Goal: Find specific page/section: Find specific page/section

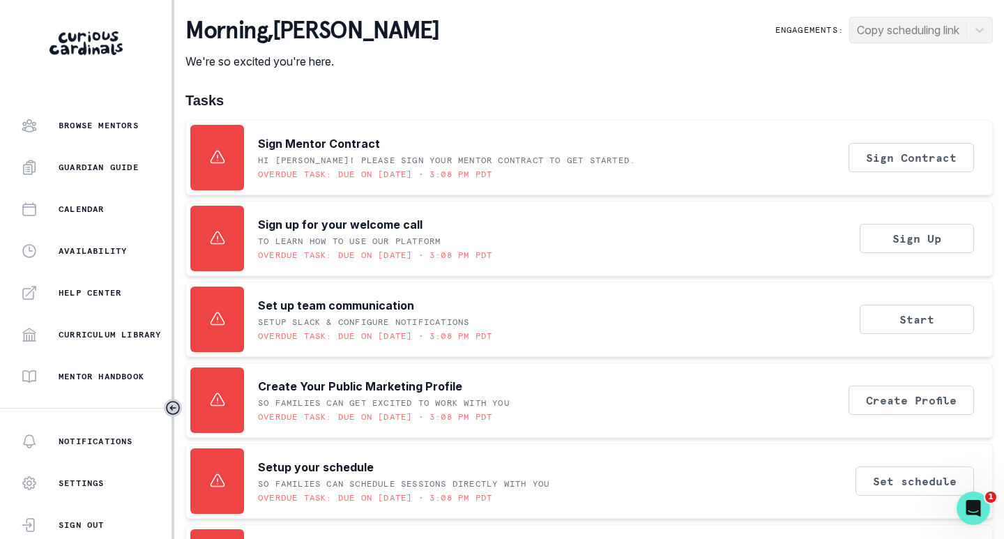
scroll to position [279, 0]
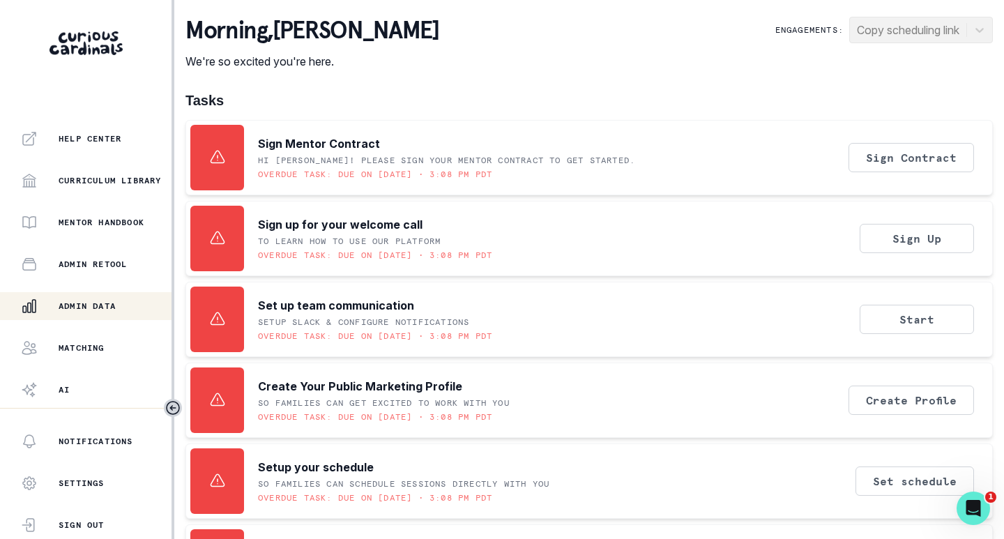
click at [76, 298] on div "Admin Data" at bounding box center [96, 306] width 151 height 17
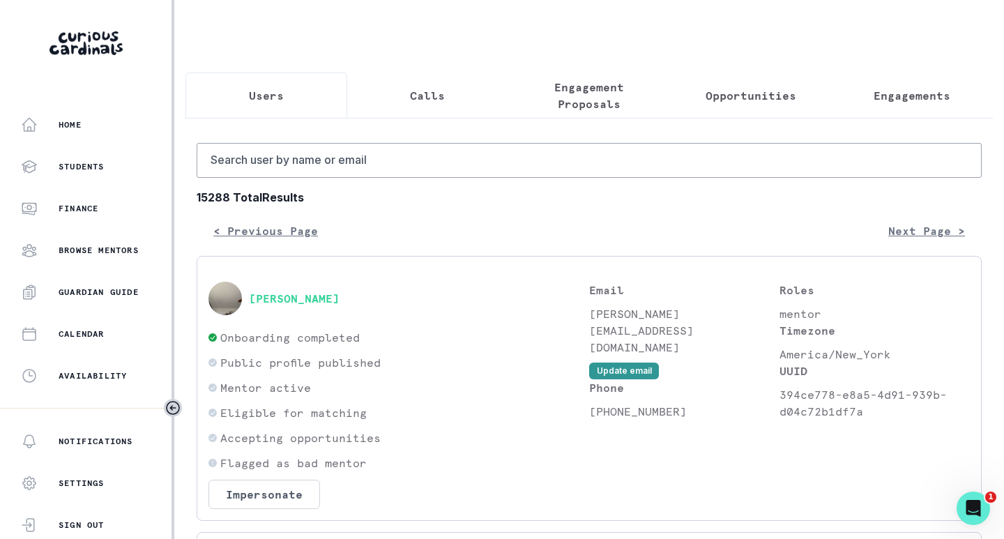
click at [891, 105] on button "Engagements" at bounding box center [912, 96] width 162 height 46
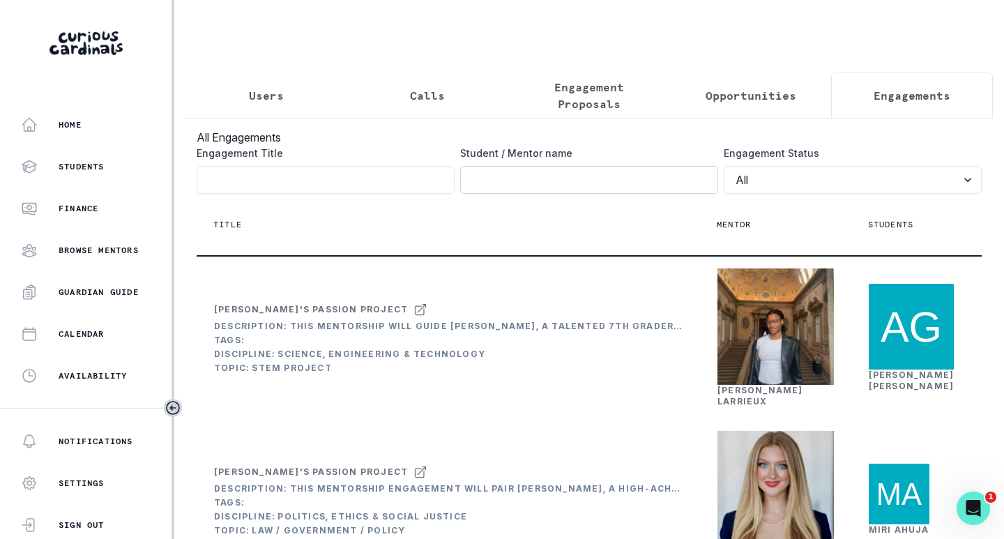
click at [593, 192] on input "Engagement Title" at bounding box center [589, 180] width 258 height 28
type input "[PERSON_NAME]"
click button "submit" at bounding box center [0, 0] width 0 height 0
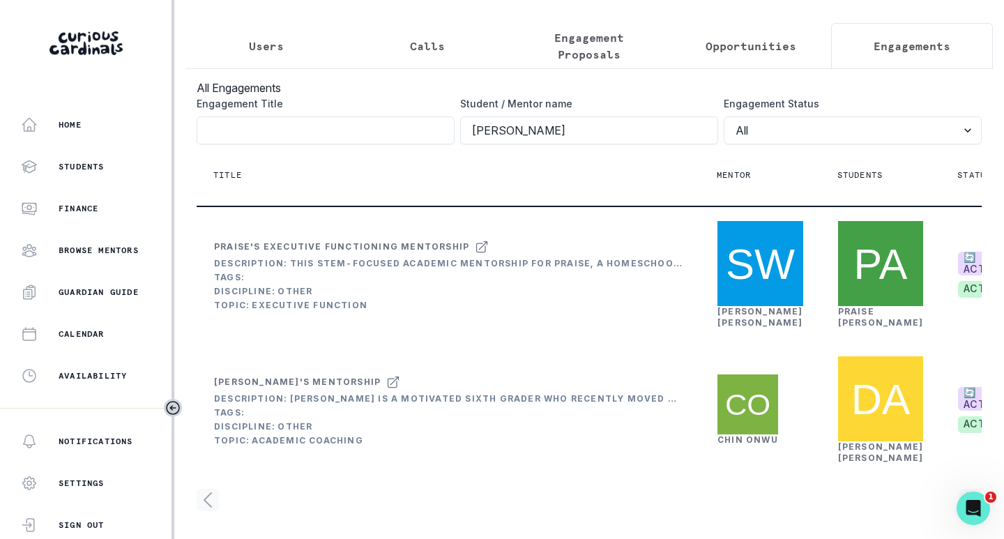
scroll to position [0, 180]
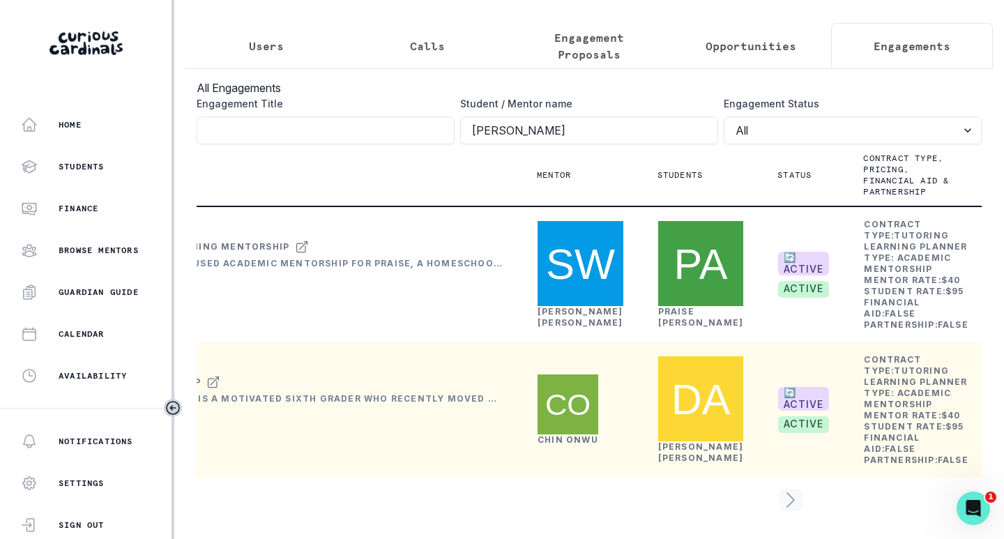
click at [549, 434] on link "[PERSON_NAME]" at bounding box center [568, 439] width 61 height 10
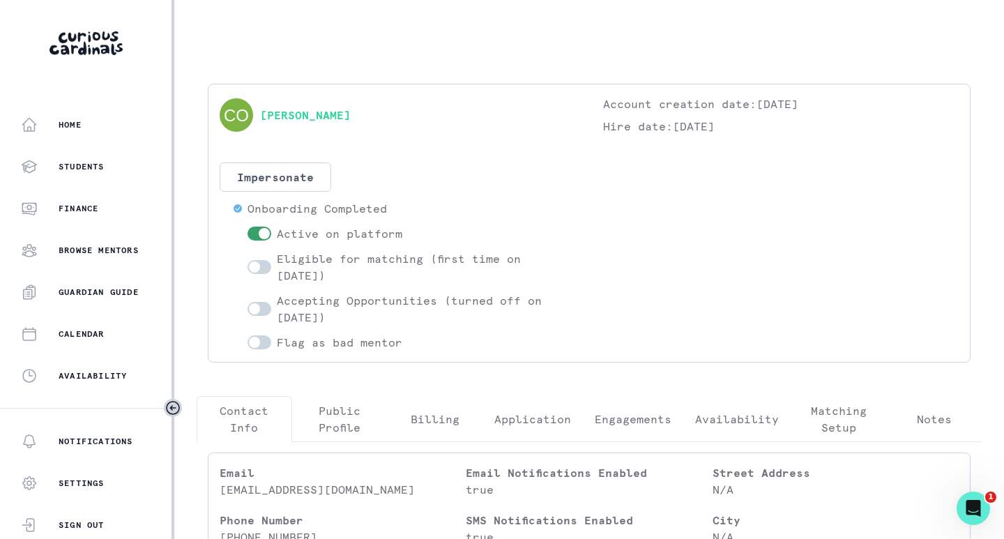
click at [639, 424] on p "Engagements" at bounding box center [633, 419] width 77 height 17
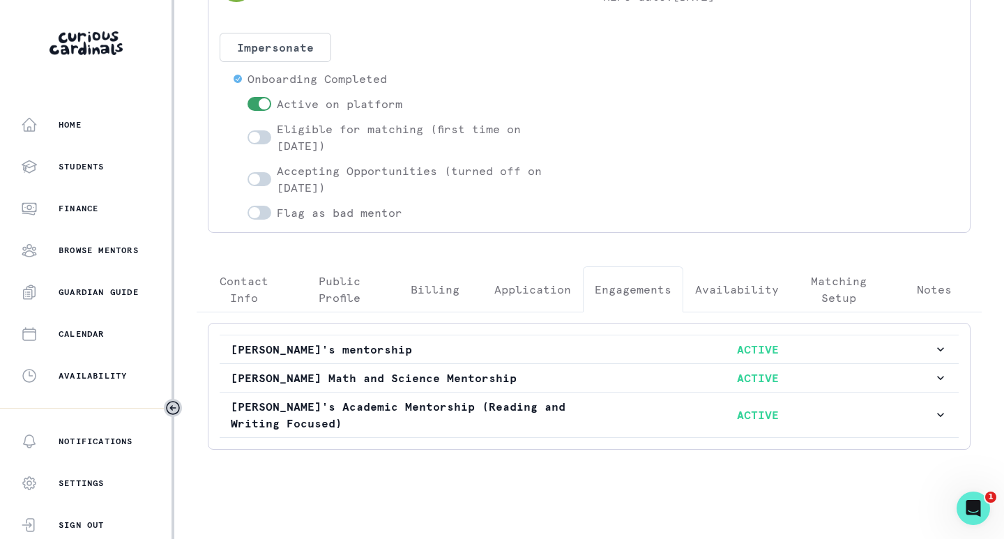
scroll to position [135, 0]
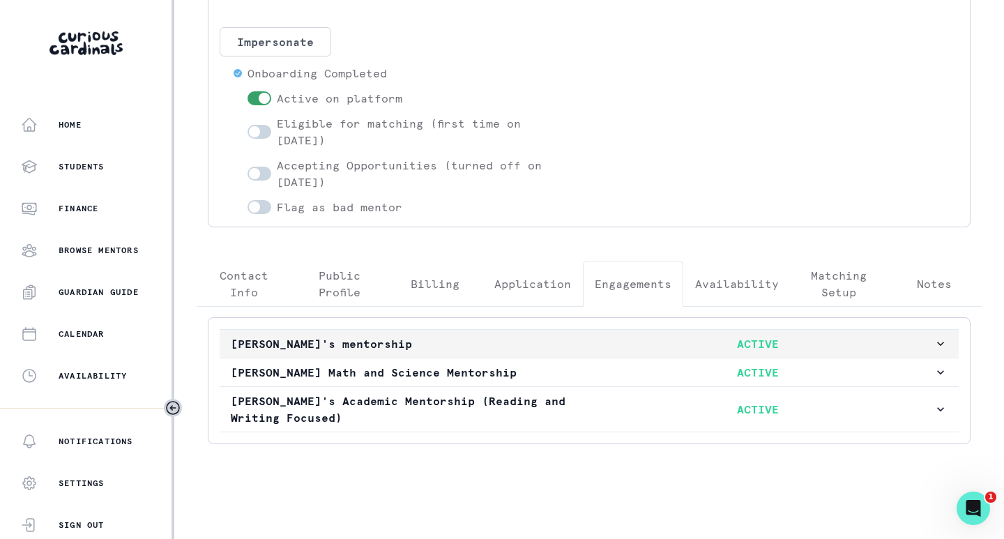
click at [541, 343] on p "[PERSON_NAME]'s mentorship" at bounding box center [407, 343] width 352 height 17
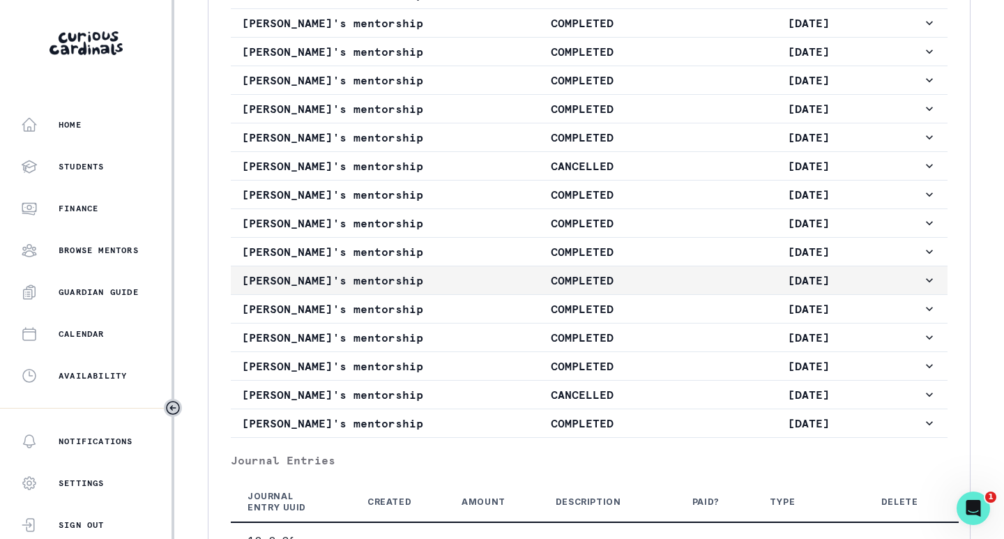
scroll to position [1112, 0]
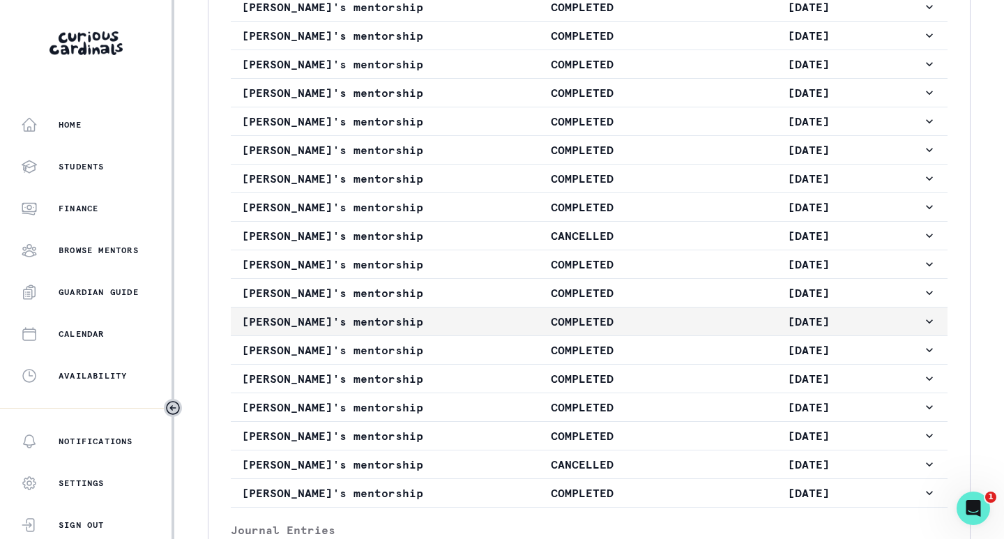
click at [487, 330] on p "COMPLETED" at bounding box center [582, 321] width 227 height 17
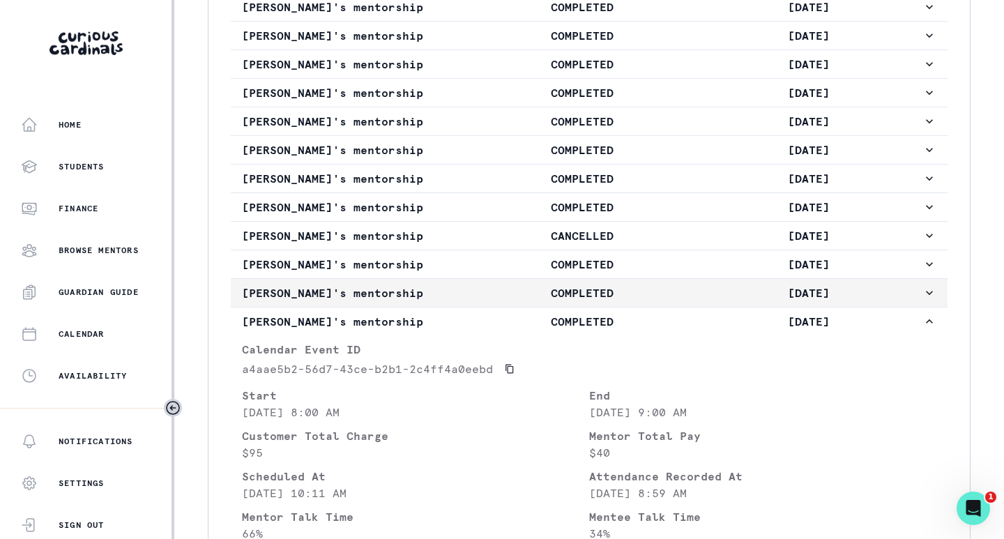
click at [492, 301] on p "COMPLETED" at bounding box center [582, 293] width 227 height 17
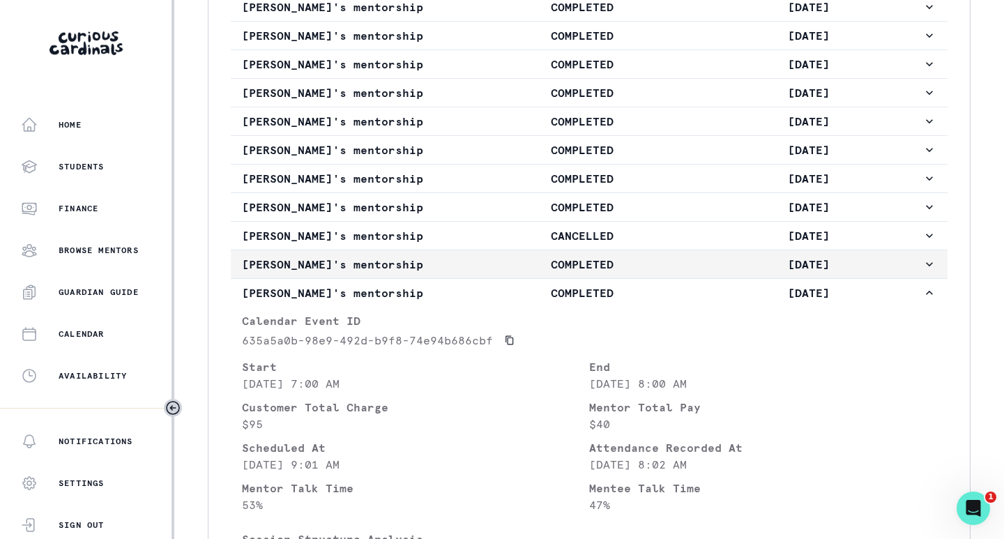
click at [492, 273] on p "COMPLETED" at bounding box center [582, 264] width 227 height 17
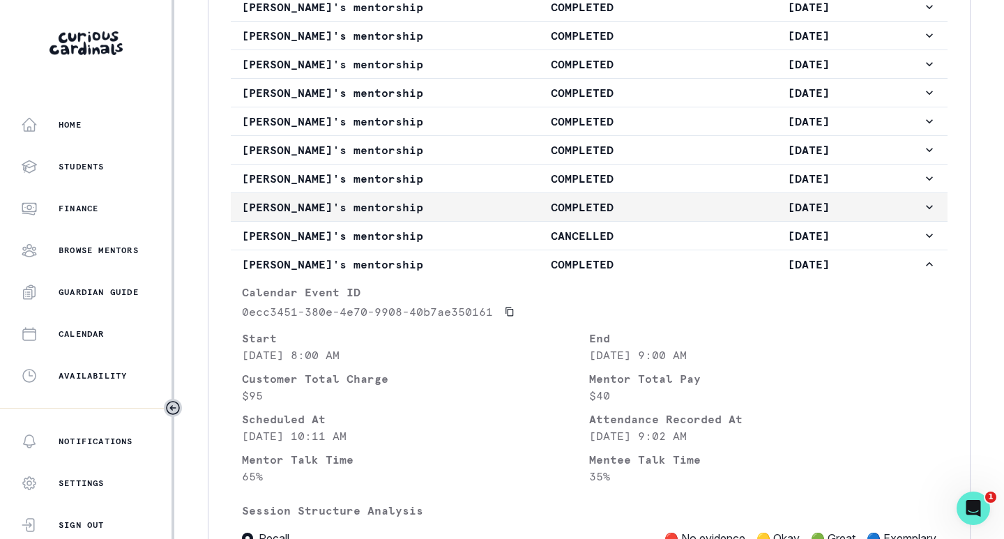
click at [495, 216] on p "COMPLETED" at bounding box center [582, 207] width 227 height 17
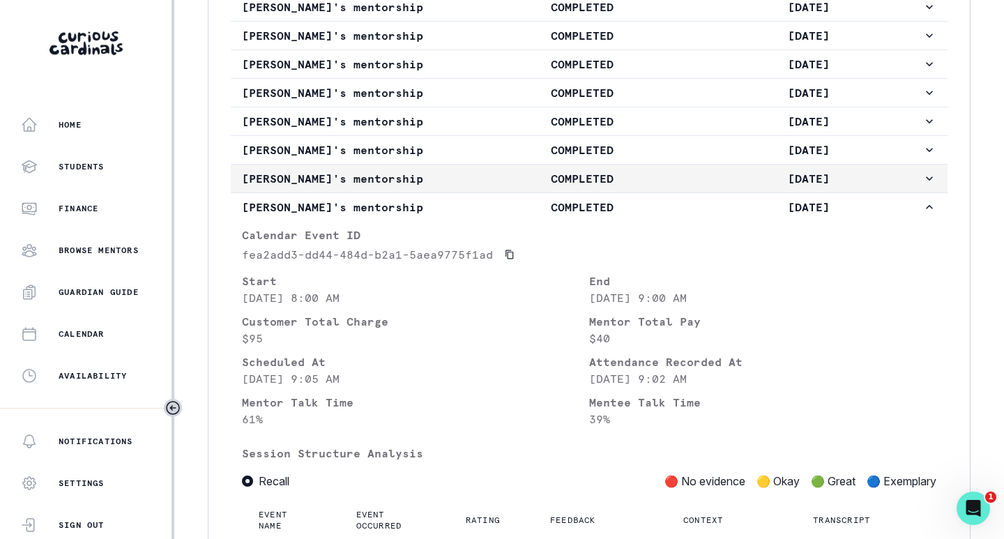
click at [501, 187] on p "COMPLETED" at bounding box center [582, 178] width 227 height 17
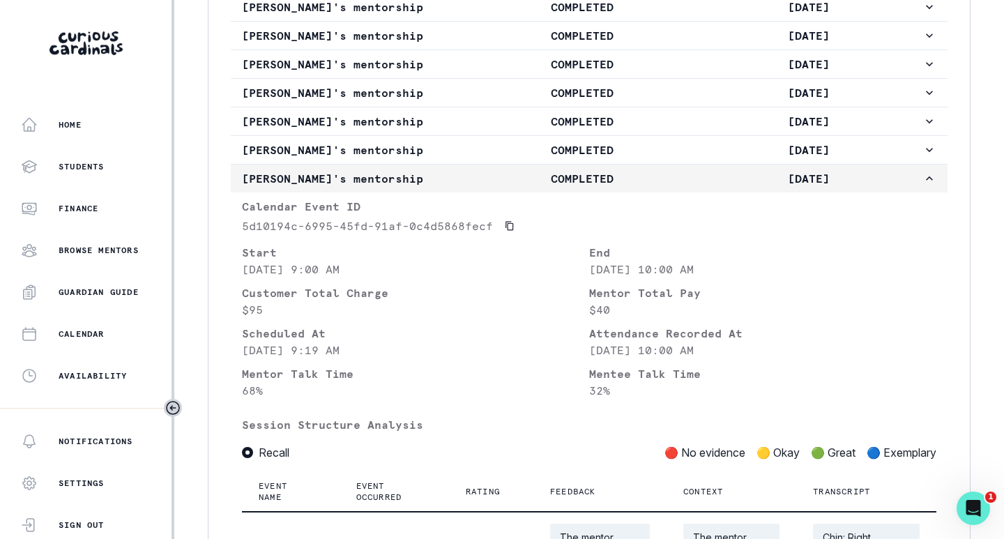
click at [501, 187] on p "COMPLETED" at bounding box center [582, 178] width 227 height 17
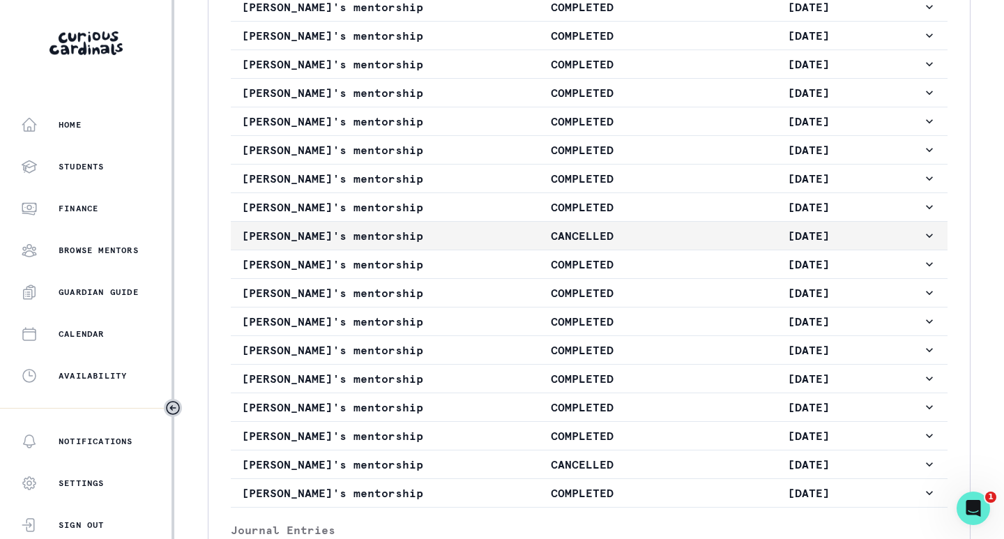
click at [501, 244] on p "CANCELLED" at bounding box center [582, 235] width 227 height 17
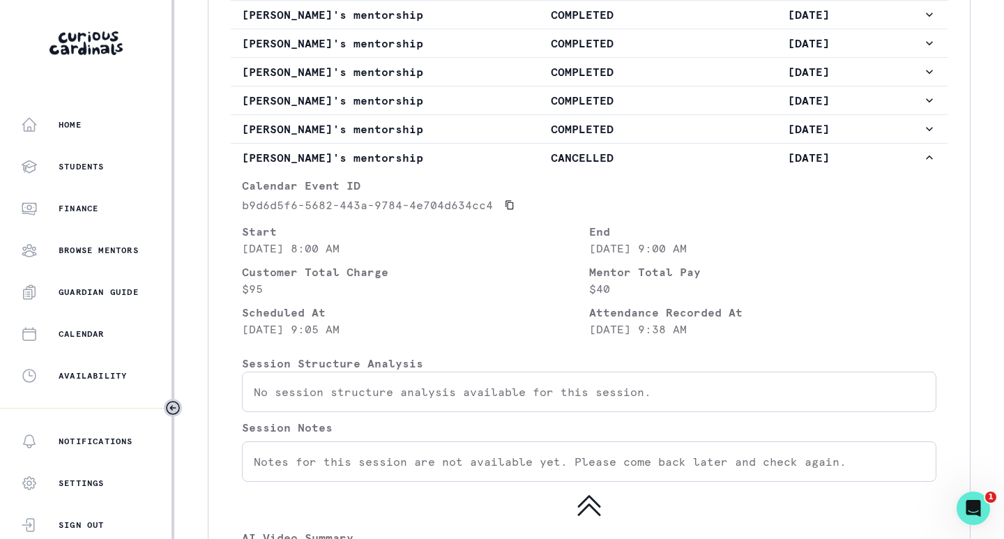
scroll to position [1181, 0]
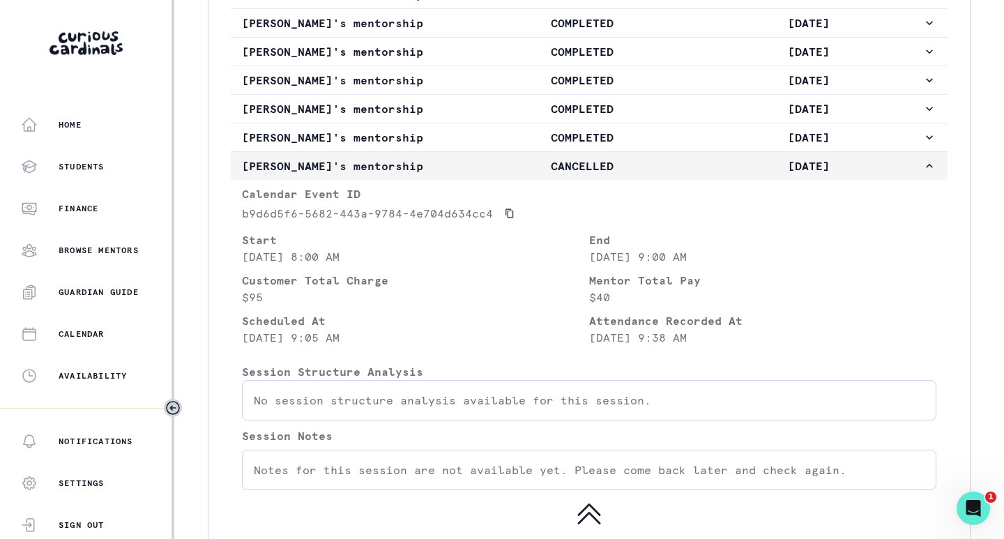
click at [510, 174] on p "CANCELLED" at bounding box center [582, 166] width 227 height 17
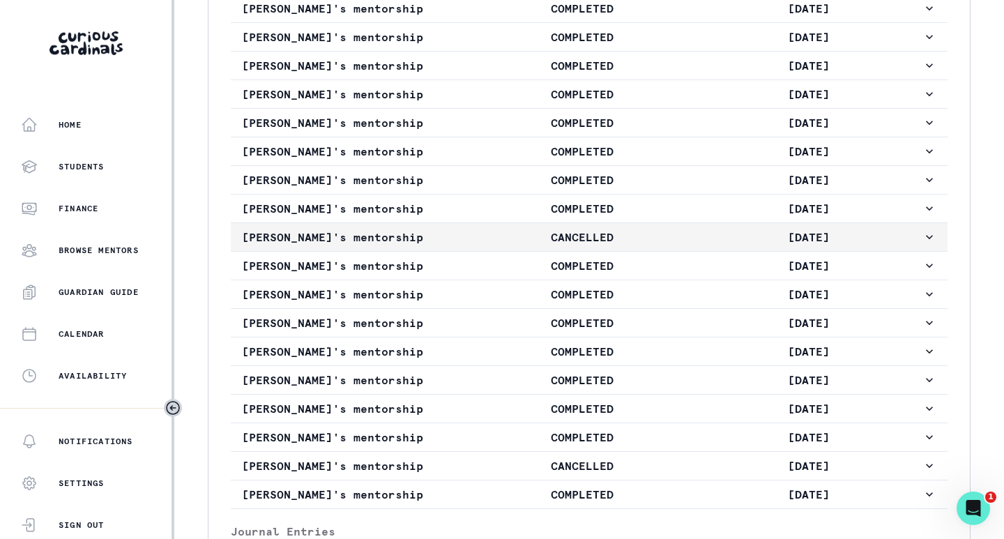
scroll to position [1042, 0]
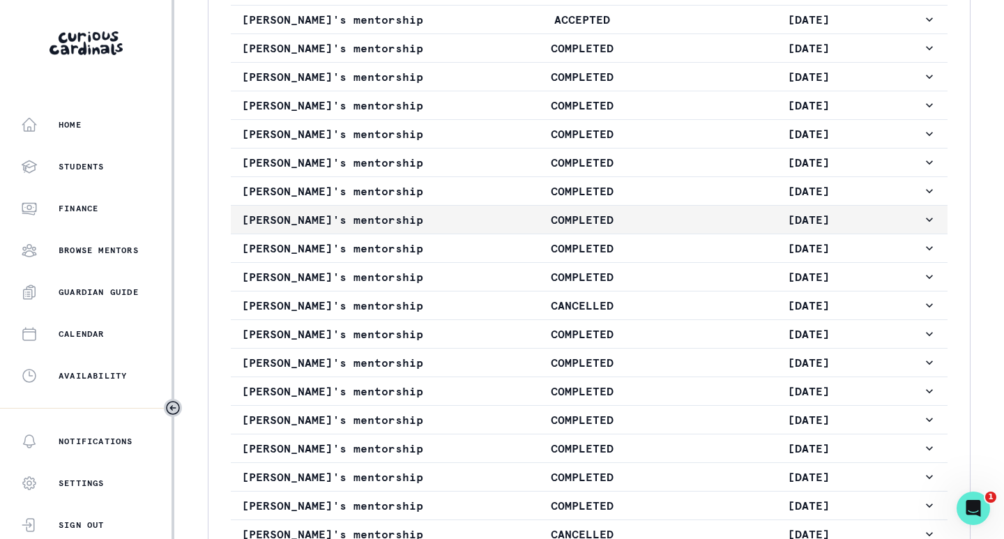
click at [506, 228] on p "COMPLETED" at bounding box center [582, 219] width 227 height 17
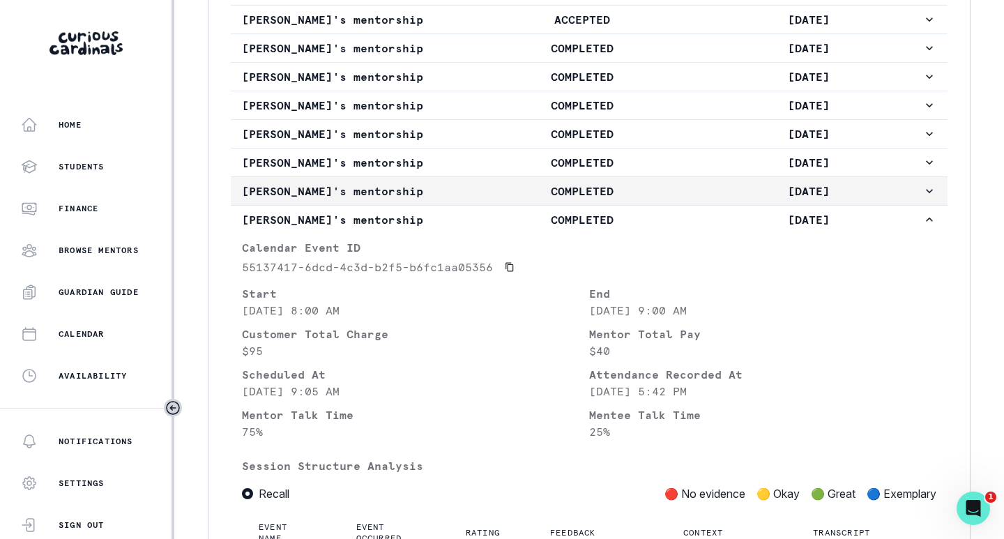
click at [511, 199] on p "COMPLETED" at bounding box center [582, 191] width 227 height 17
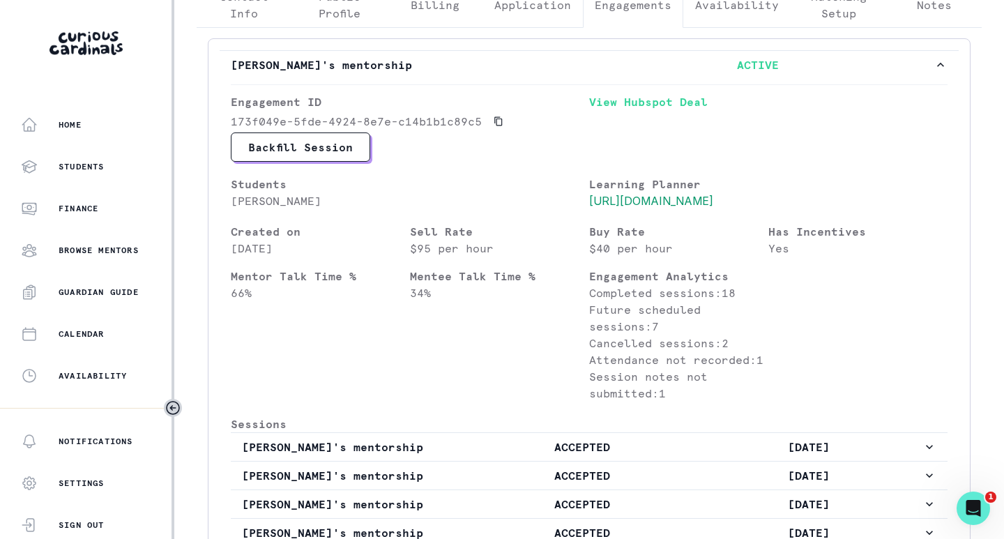
scroll to position [275, 0]
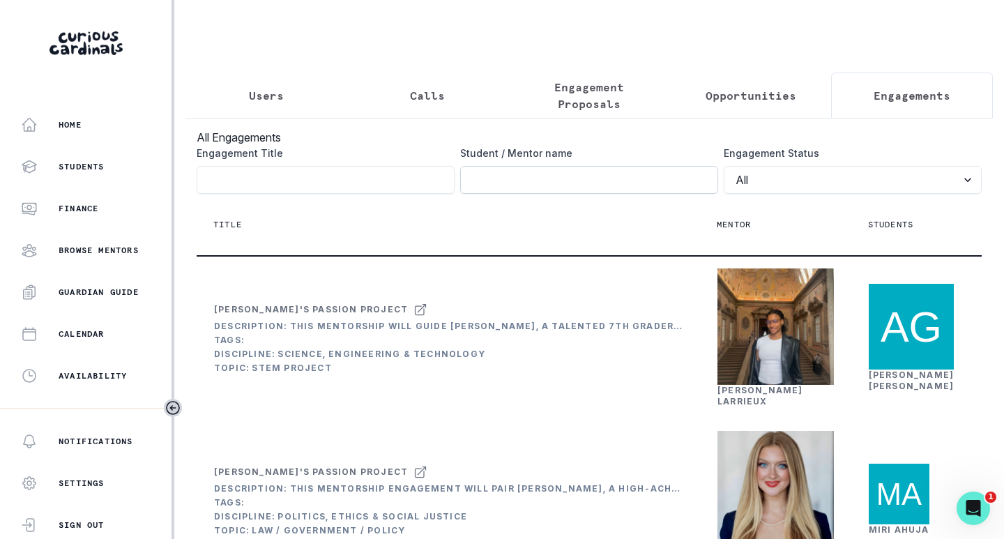
click at [545, 187] on input "Engagement Title" at bounding box center [589, 180] width 258 height 28
type input "[PERSON_NAME]"
click button "submit" at bounding box center [0, 0] width 0 height 0
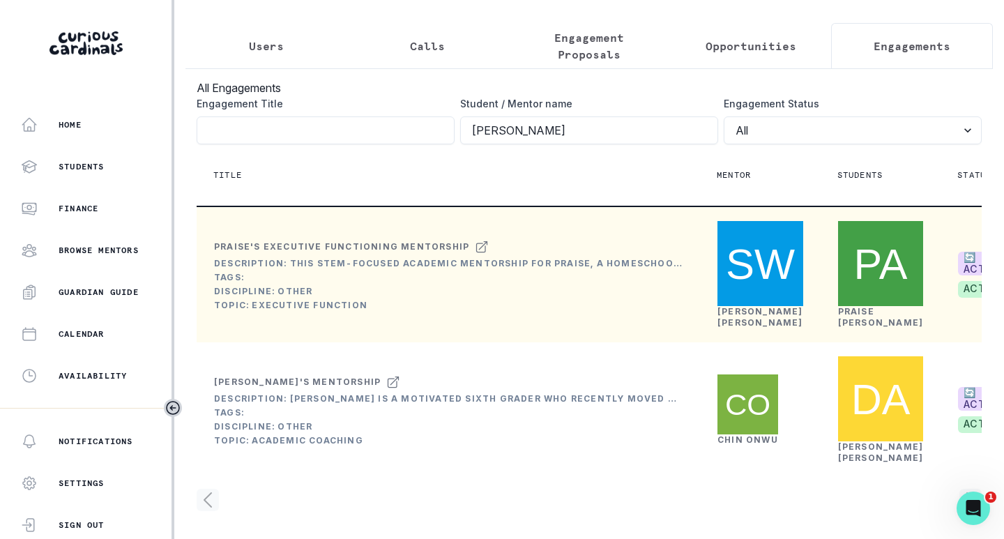
scroll to position [139, 0]
click at [728, 306] on link "[PERSON_NAME]" at bounding box center [761, 317] width 86 height 22
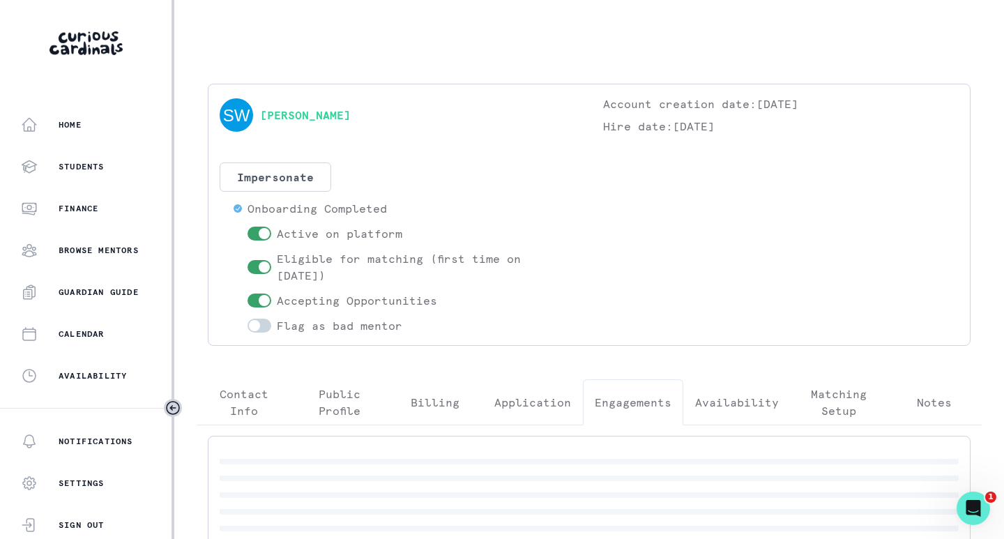
click at [646, 405] on p "Engagements" at bounding box center [633, 402] width 77 height 17
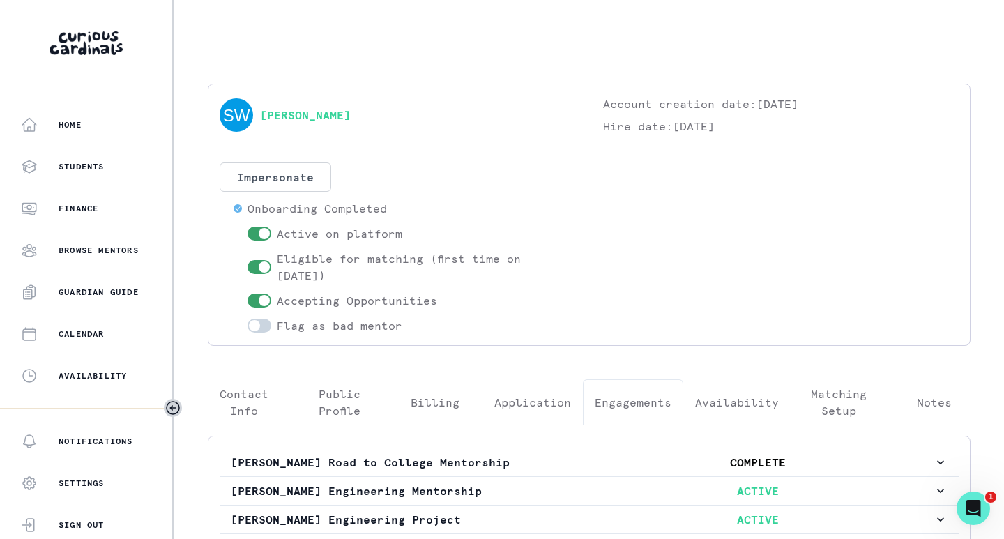
scroll to position [204, 0]
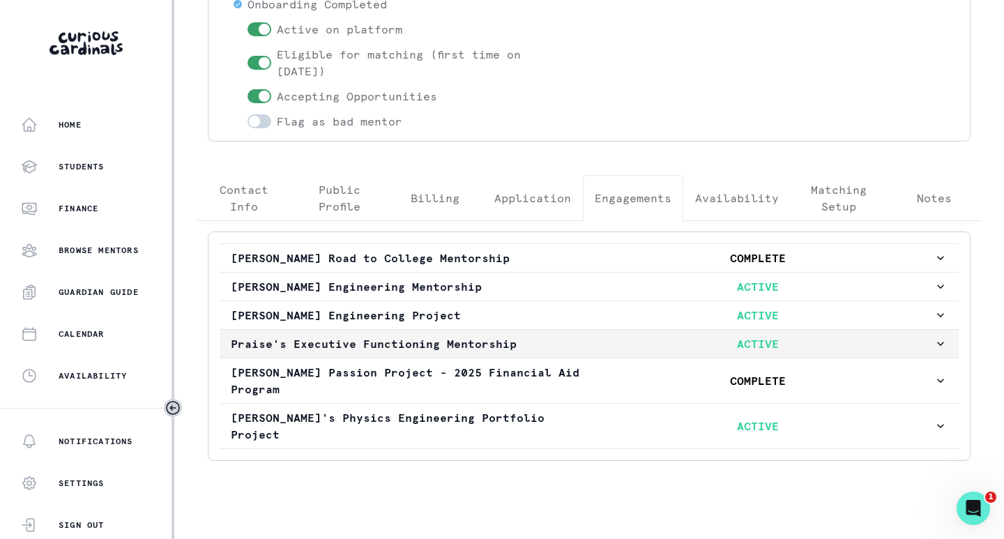
click at [532, 343] on p "Praise's Executive Functioning Mentorship" at bounding box center [407, 343] width 352 height 17
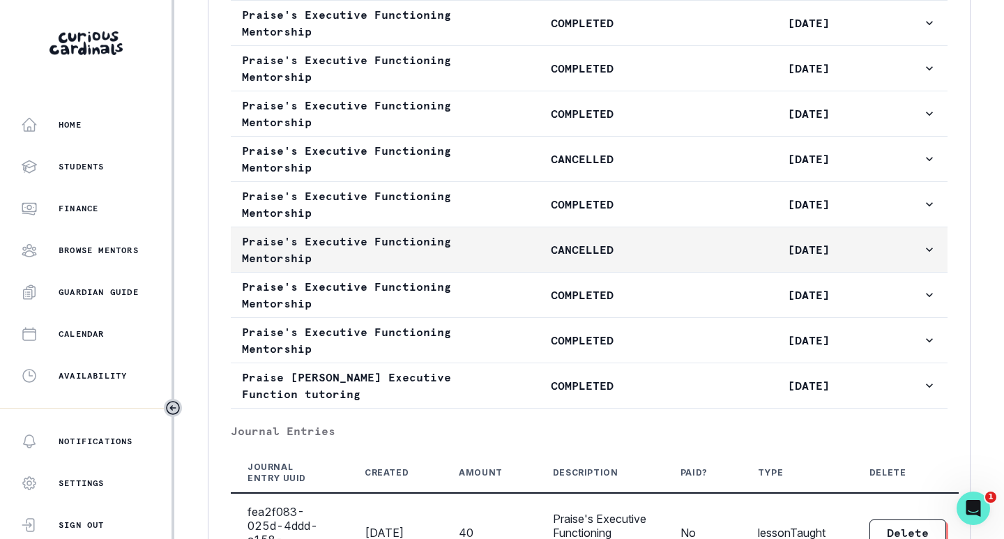
scroll to position [1390, 0]
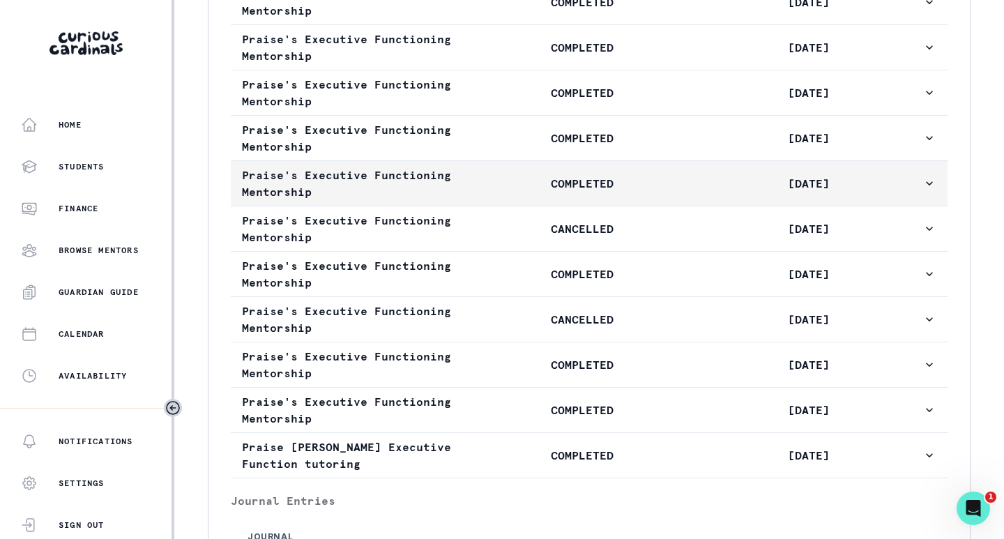
click at [505, 206] on button "Praise's Executive Functioning Mentorship COMPLETED [DATE]" at bounding box center [589, 183] width 717 height 45
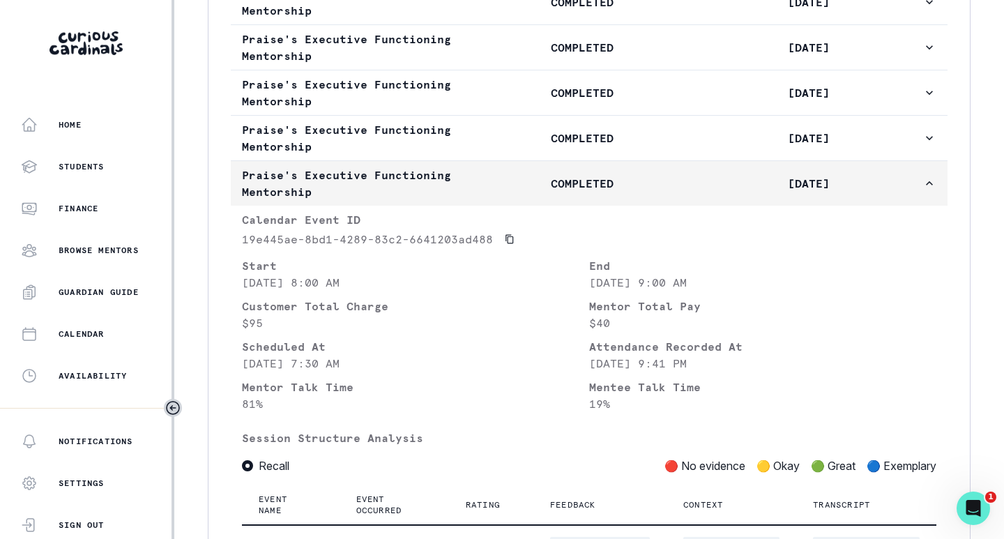
click at [506, 192] on p "COMPLETED" at bounding box center [582, 183] width 227 height 17
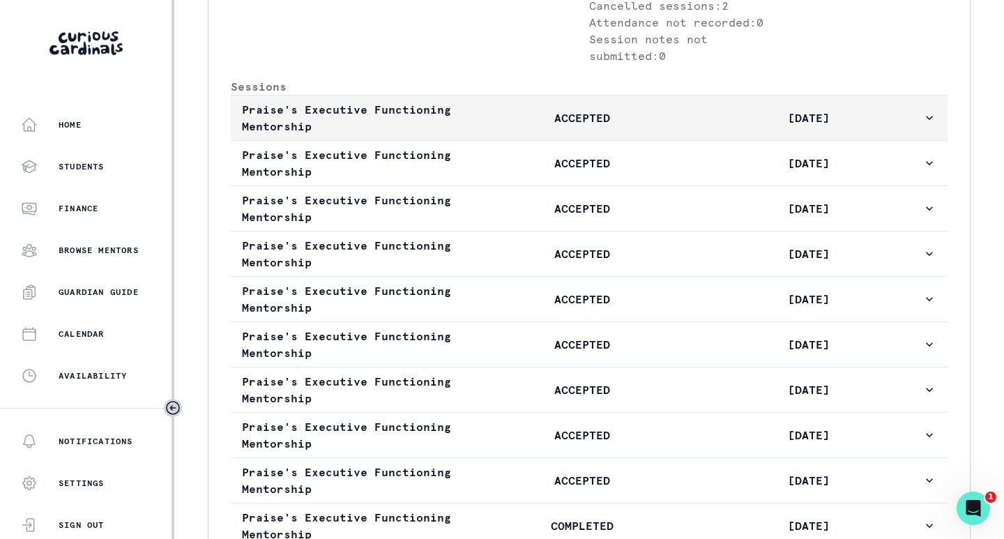
scroll to position [693, 0]
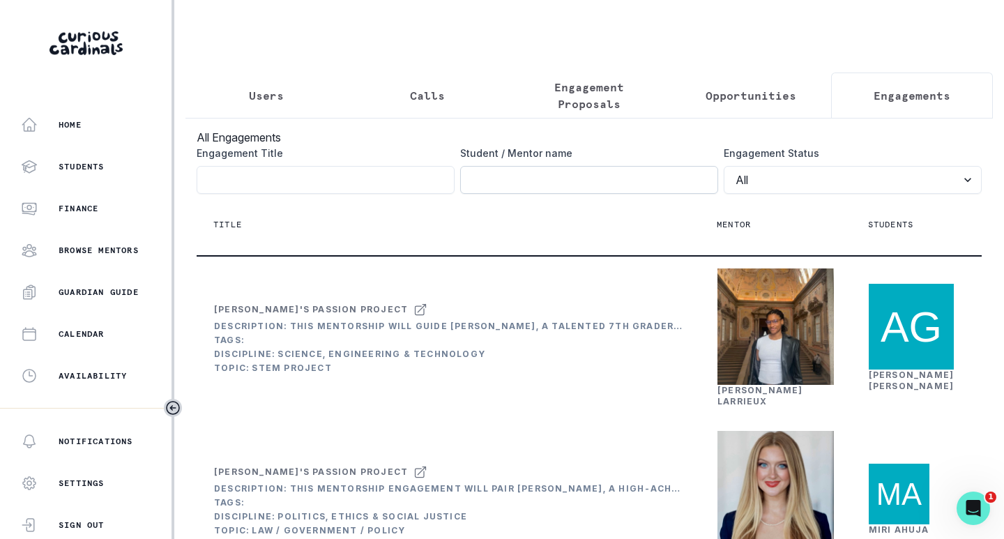
click at [536, 186] on input "Engagement Title" at bounding box center [589, 180] width 258 height 28
type input "p"
type input "[PERSON_NAME]"
click button "submit" at bounding box center [0, 0] width 0 height 0
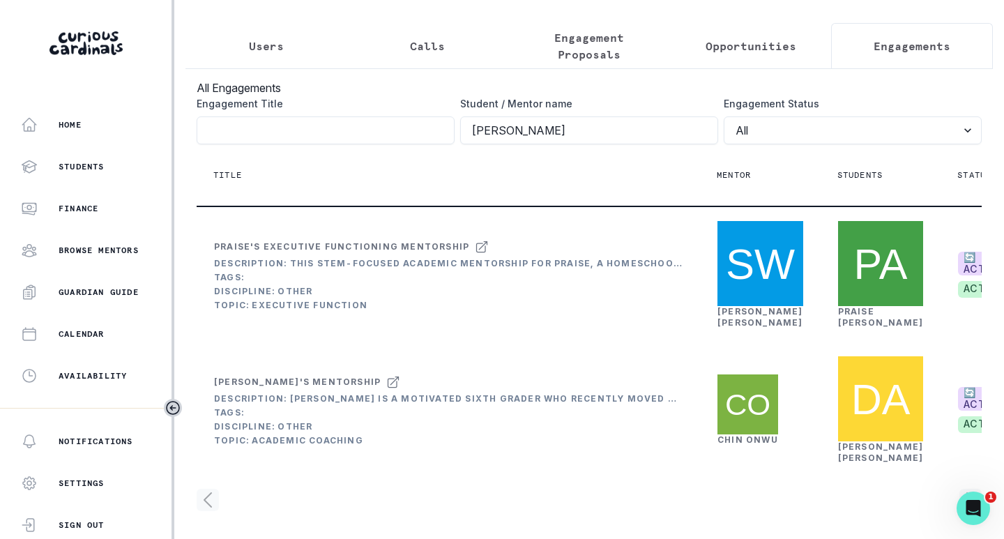
scroll to position [139, 0]
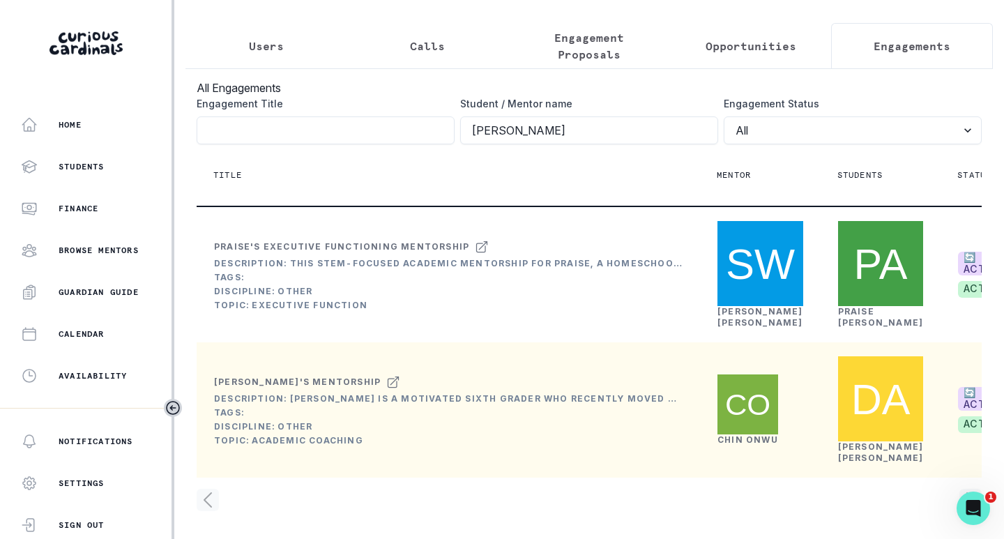
click at [724, 445] on link "[PERSON_NAME]" at bounding box center [748, 439] width 61 height 10
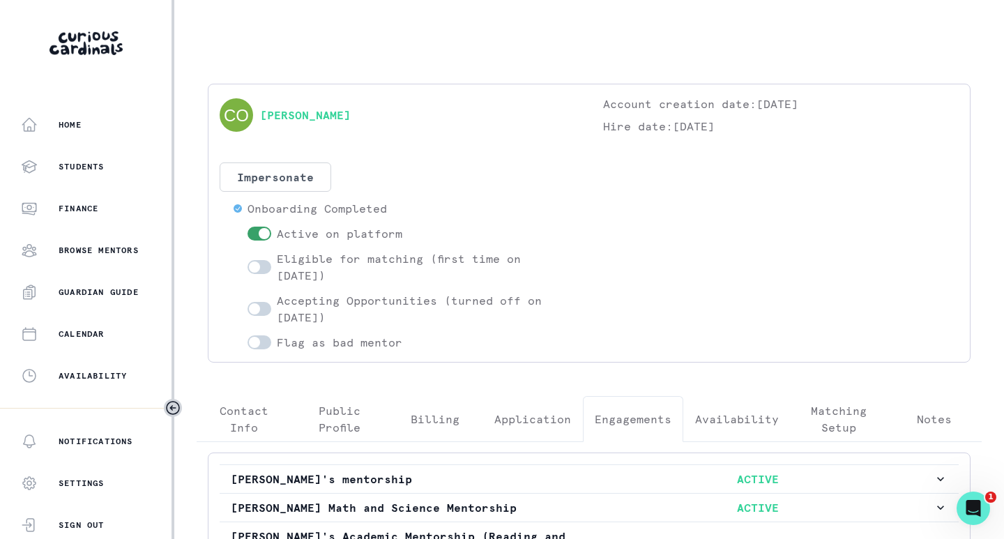
click at [621, 411] on p "Engagements" at bounding box center [633, 419] width 77 height 17
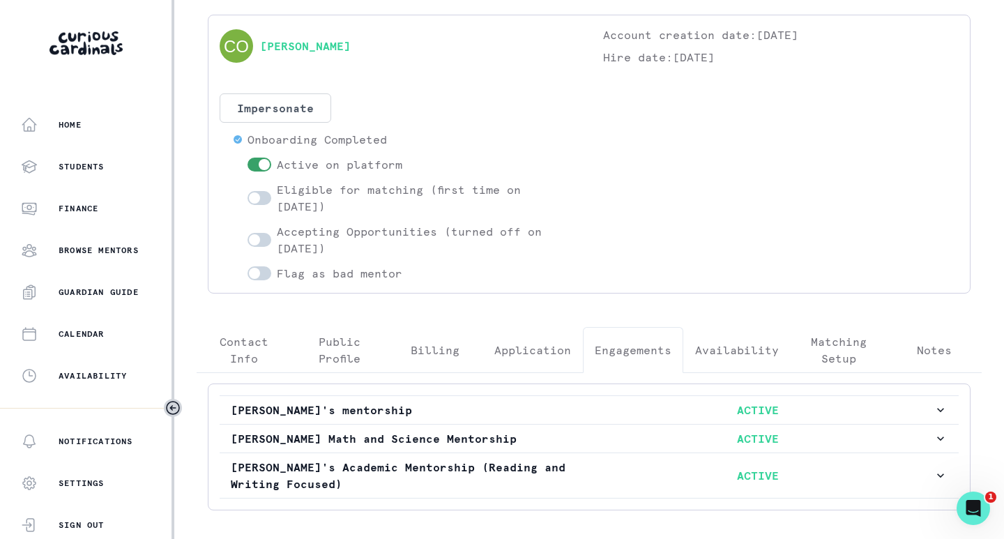
scroll to position [135, 0]
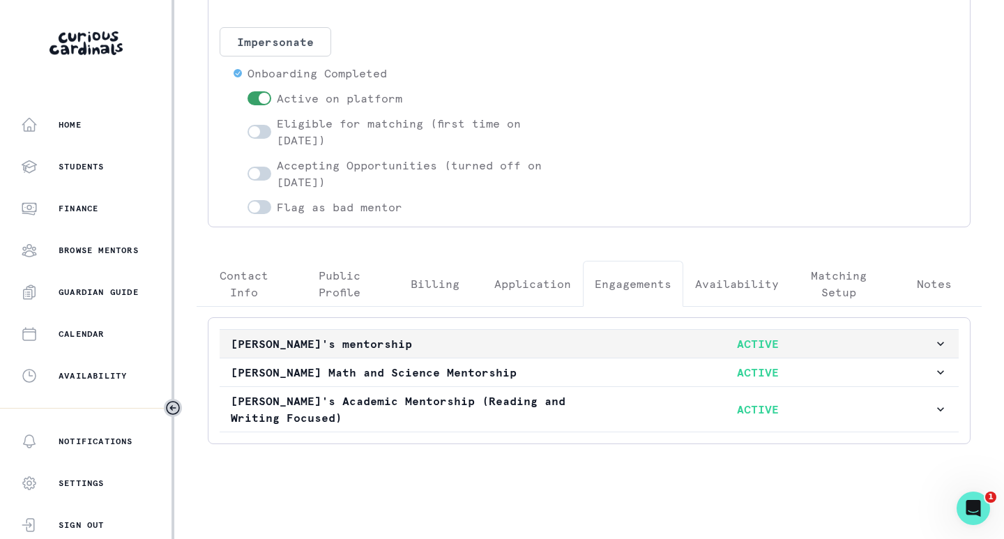
click at [467, 347] on p "[PERSON_NAME]'s mentorship" at bounding box center [407, 343] width 352 height 17
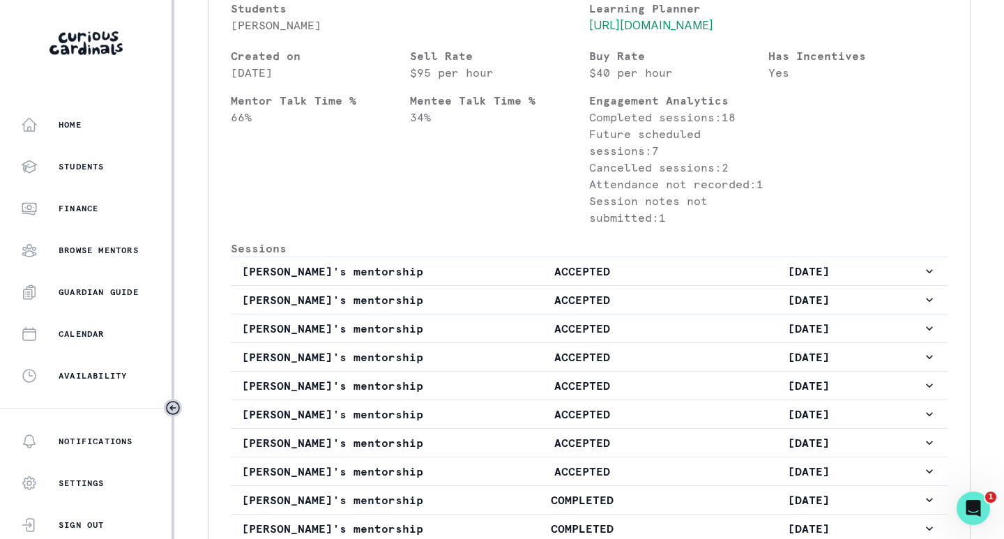
scroll to position [484, 0]
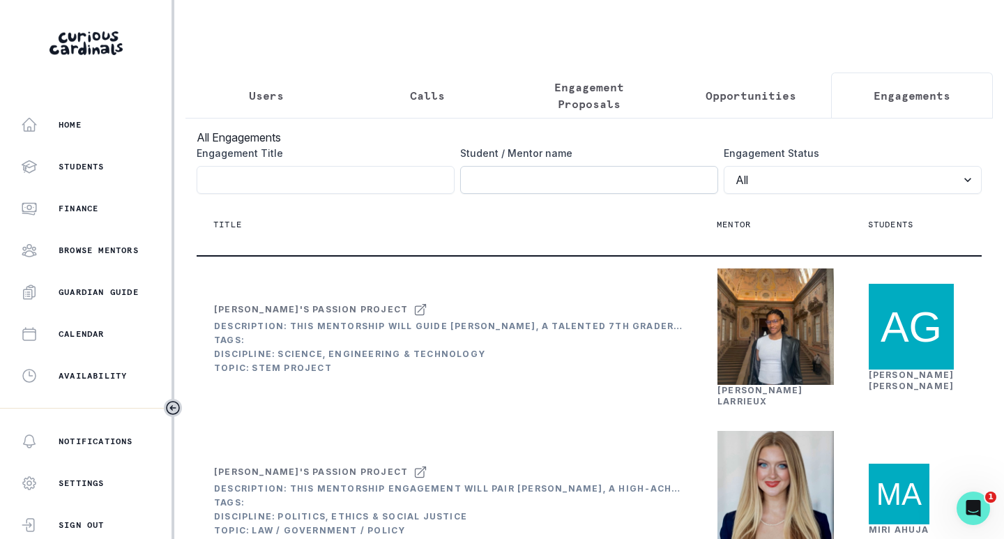
click at [476, 186] on input "Engagement Title" at bounding box center [589, 180] width 258 height 28
type input "[PERSON_NAME]"
click button "submit" at bounding box center [0, 0] width 0 height 0
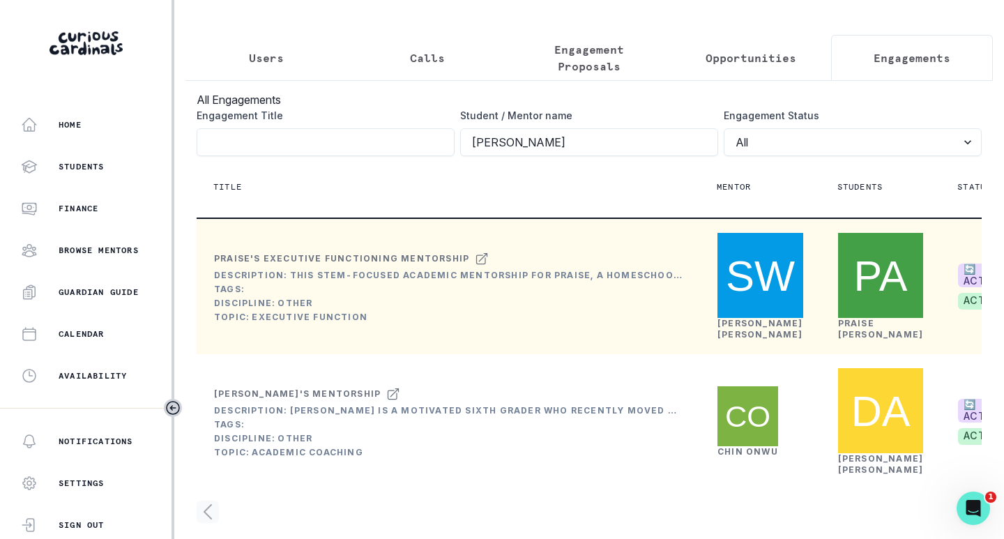
scroll to position [70, 0]
